Goal: Download file/media

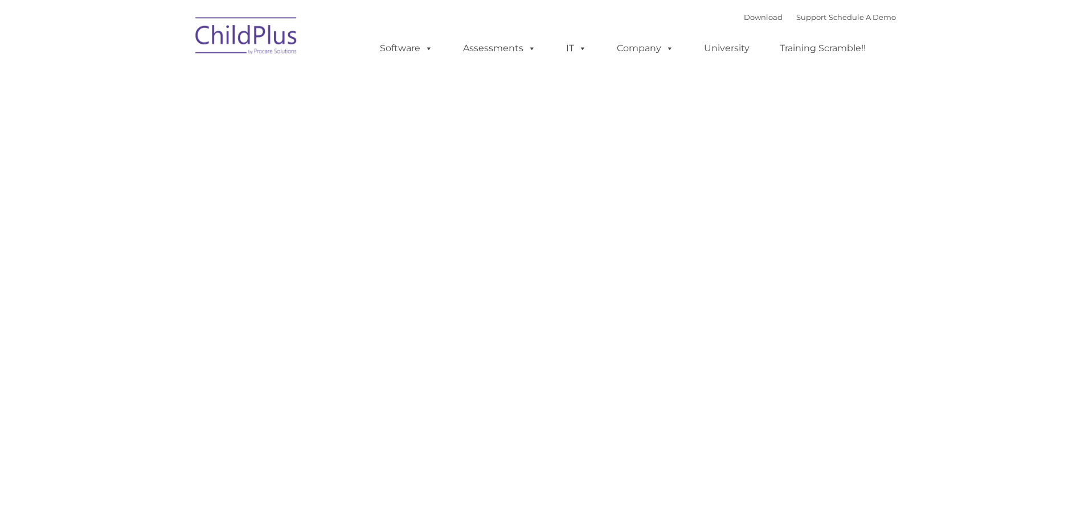
type input ""
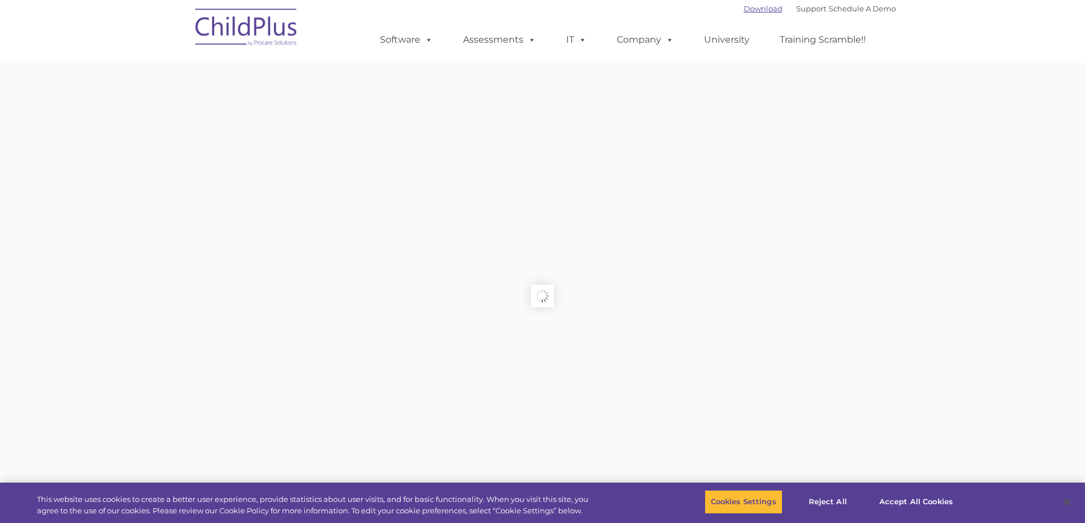
click at [756, 6] on link "Download" at bounding box center [763, 8] width 39 height 9
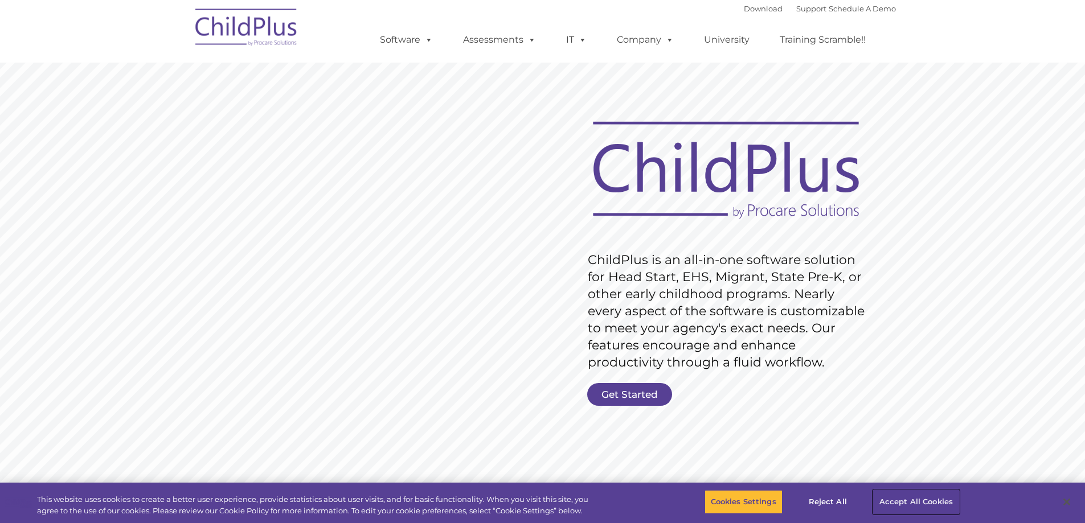
click at [894, 497] on button "Accept All Cookies" at bounding box center [916, 502] width 86 height 24
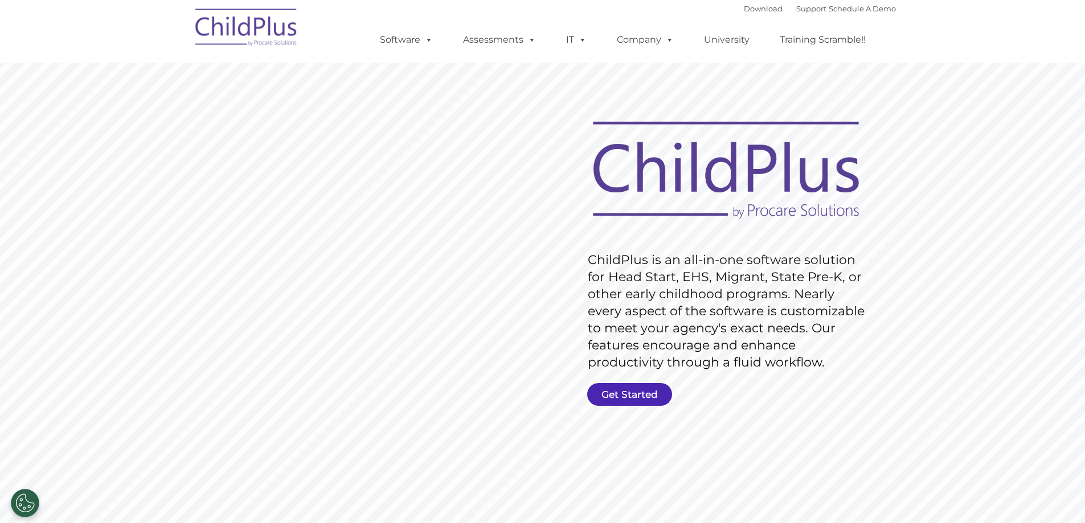
click at [631, 391] on link "Get Started" at bounding box center [629, 394] width 85 height 23
click at [755, 11] on link "Download" at bounding box center [763, 8] width 39 height 9
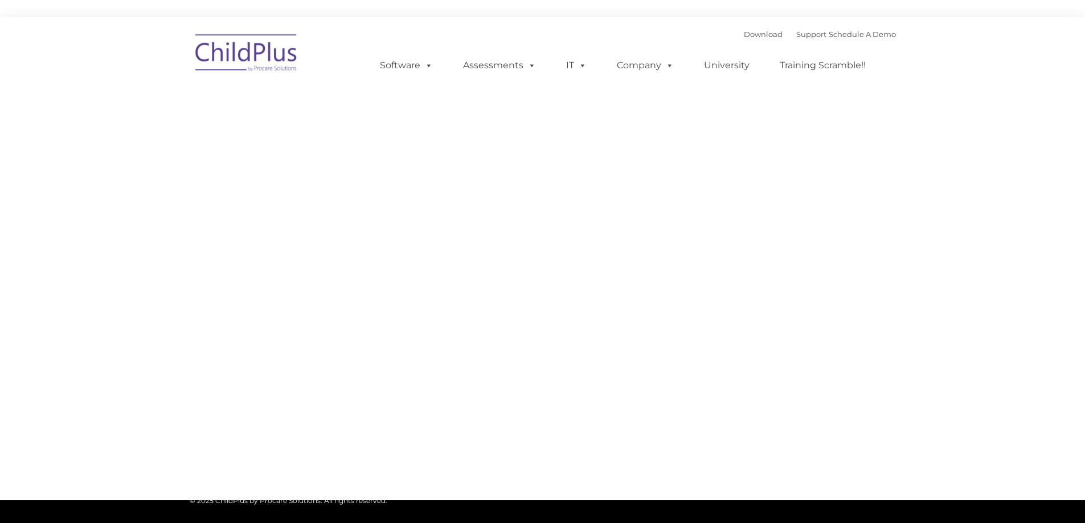
type input ""
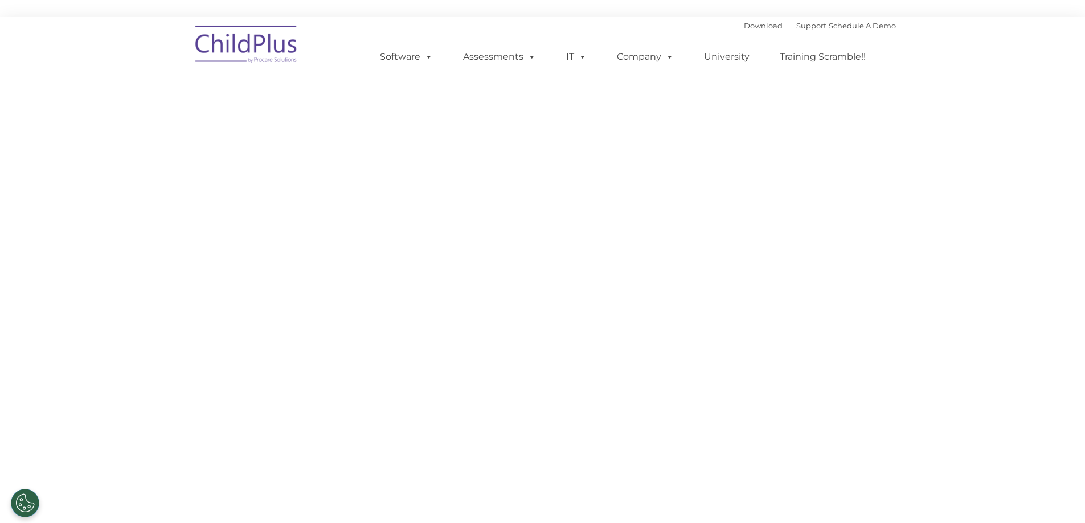
select select "MEDIUM"
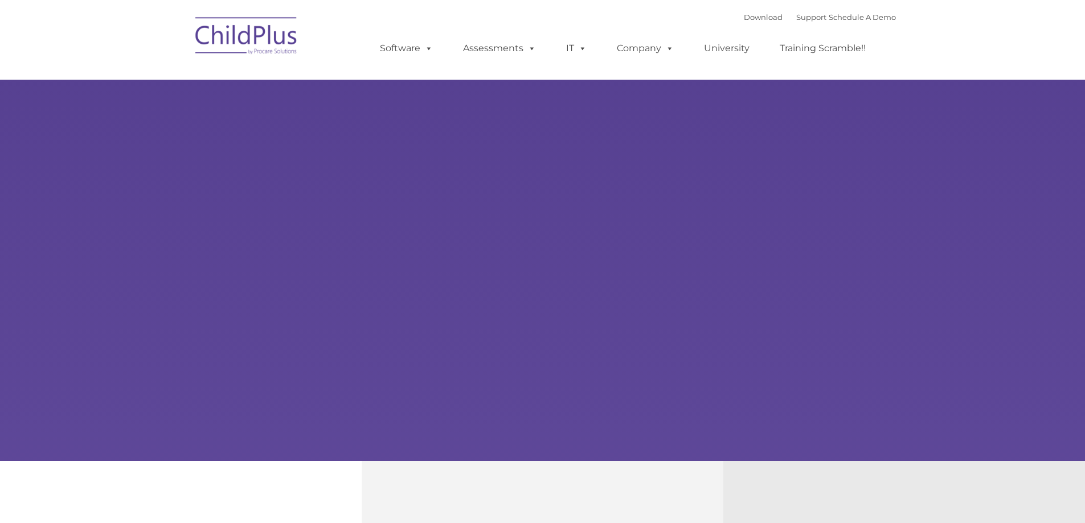
type input ""
select select "MEDIUM"
